Goal: Navigation & Orientation: Find specific page/section

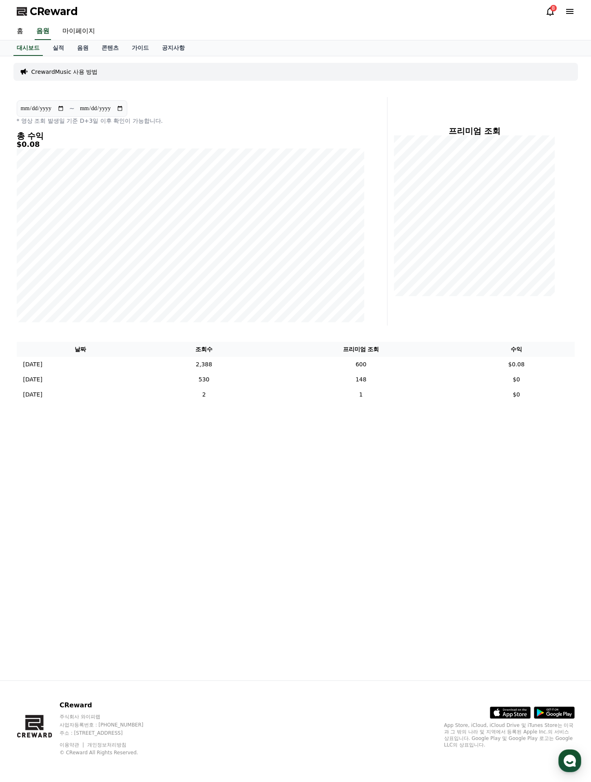
click at [231, 26] on div "홈 음원 마이페이지" at bounding box center [295, 31] width 571 height 17
click at [60, 49] on link "실적" at bounding box center [58, 47] width 24 height 15
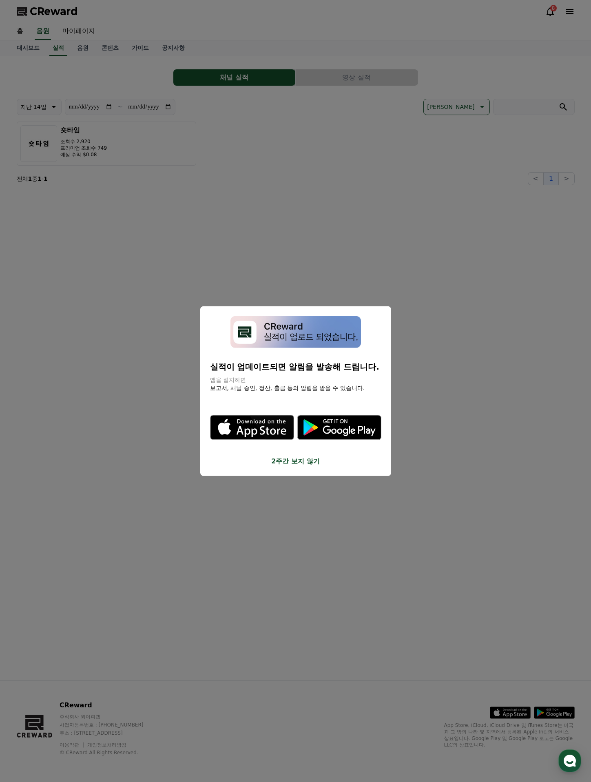
click at [281, 463] on button "2주간 보지 않기" at bounding box center [295, 461] width 171 height 10
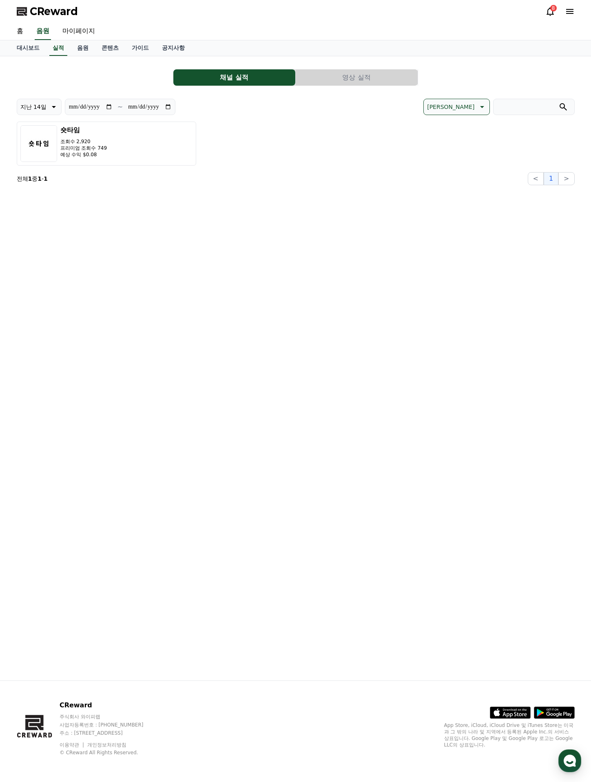
click at [330, 77] on button "영상 실적" at bounding box center [357, 77] width 122 height 16
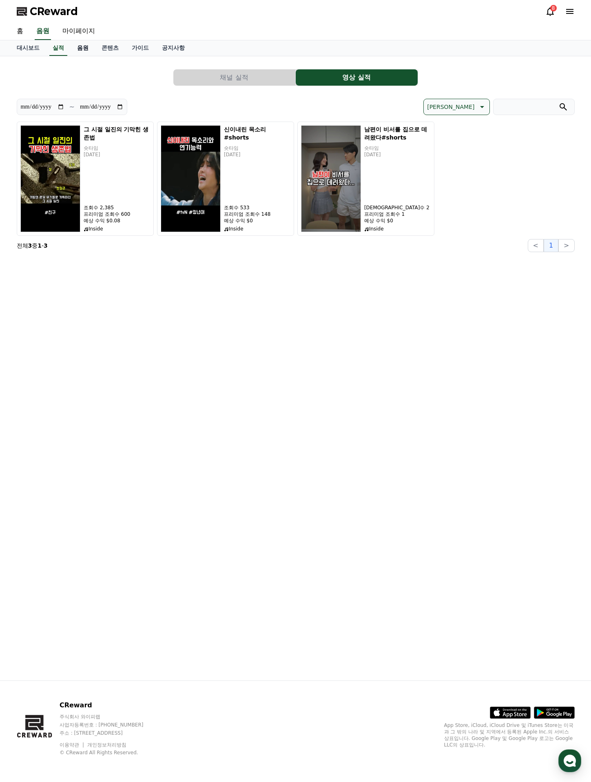
click at [82, 49] on link "음원" at bounding box center [83, 47] width 24 height 15
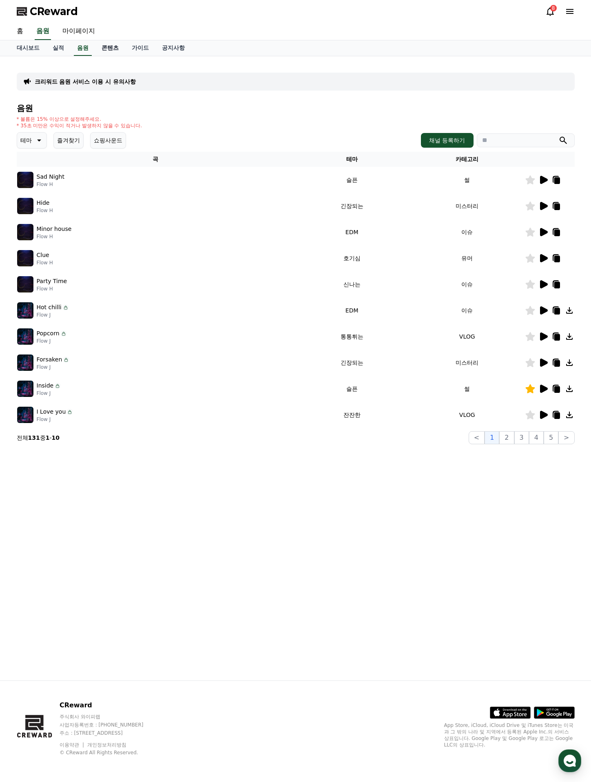
click at [112, 49] on link "콘텐츠" at bounding box center [110, 47] width 30 height 15
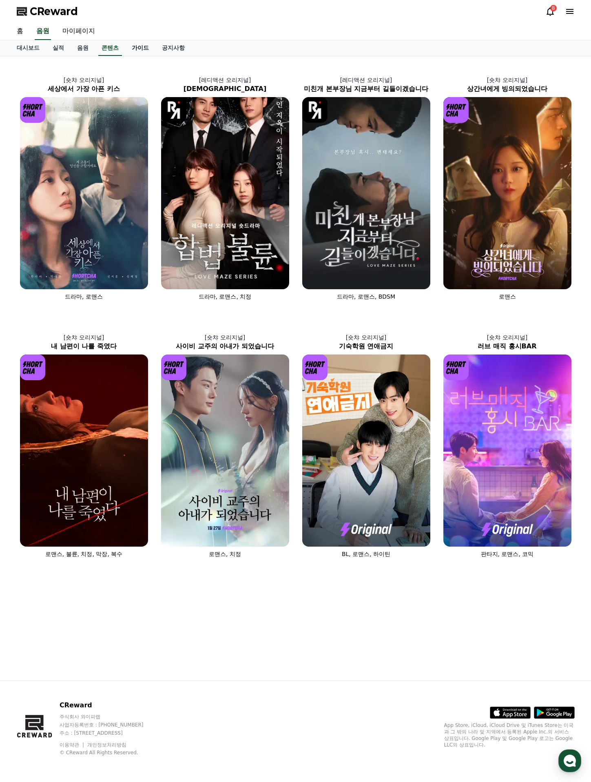
click at [150, 53] on link "가이드" at bounding box center [140, 47] width 30 height 15
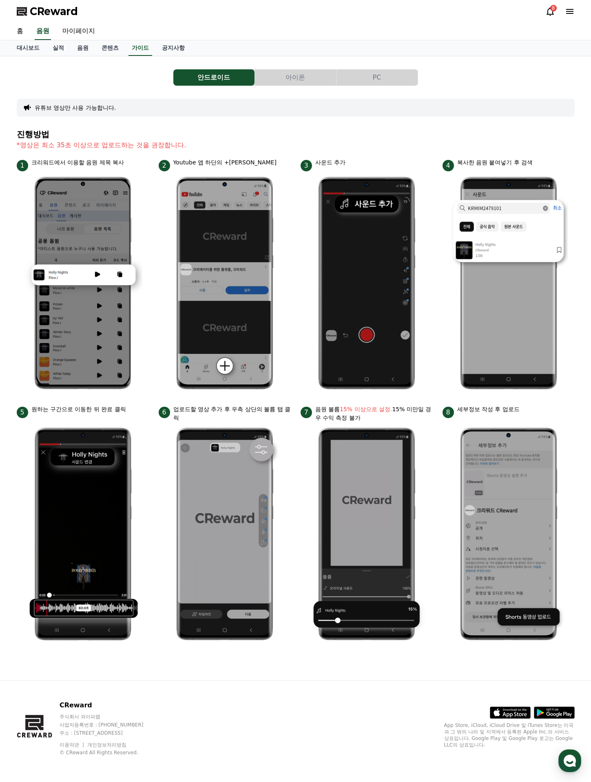
click at [172, 56] on div "대시보드 실적 음원 콘텐츠 가이드 공지사항" at bounding box center [295, 48] width 591 height 16
click at [173, 48] on link "공지사항" at bounding box center [173, 47] width 36 height 15
